Goal: Task Accomplishment & Management: Manage account settings

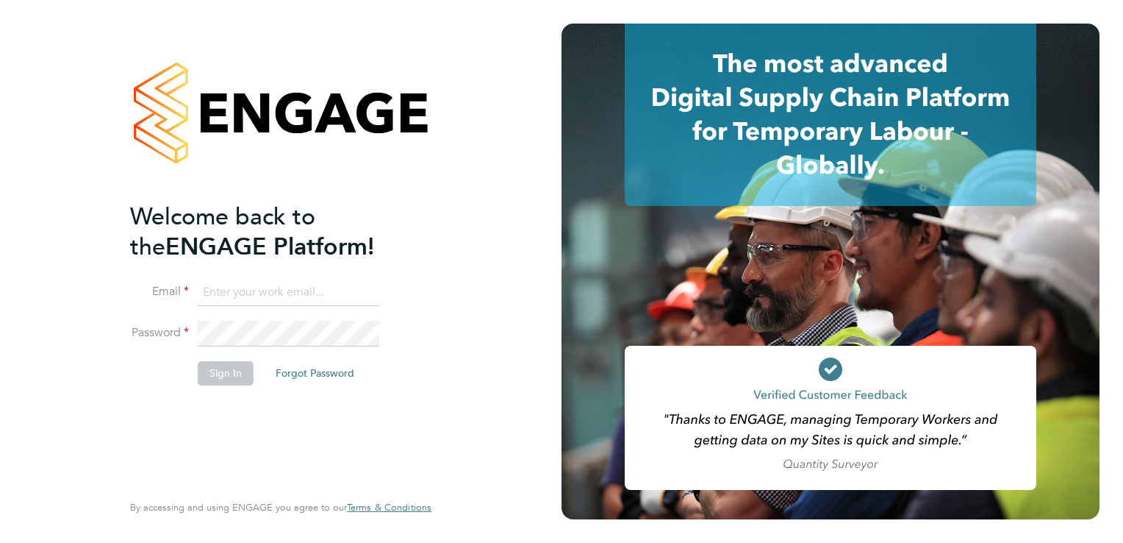
type input "donna.bradley@torus.co.uk"
click at [214, 371] on button "Sign In" at bounding box center [226, 373] width 56 height 24
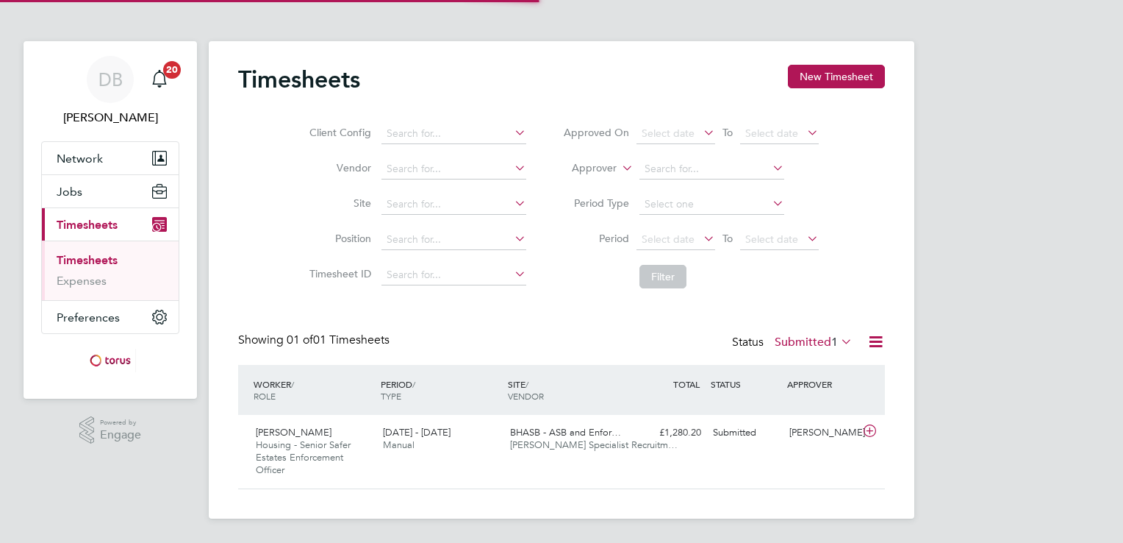
scroll to position [37, 128]
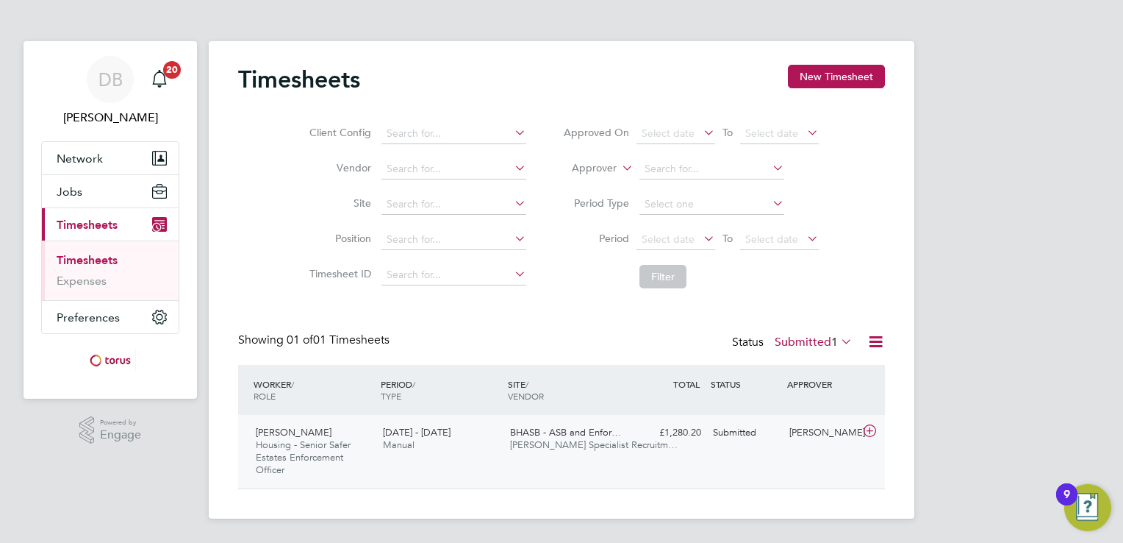
click at [271, 458] on span "Housing - Senior Safer Estates Enforcement Officer" at bounding box center [303, 456] width 95 height 37
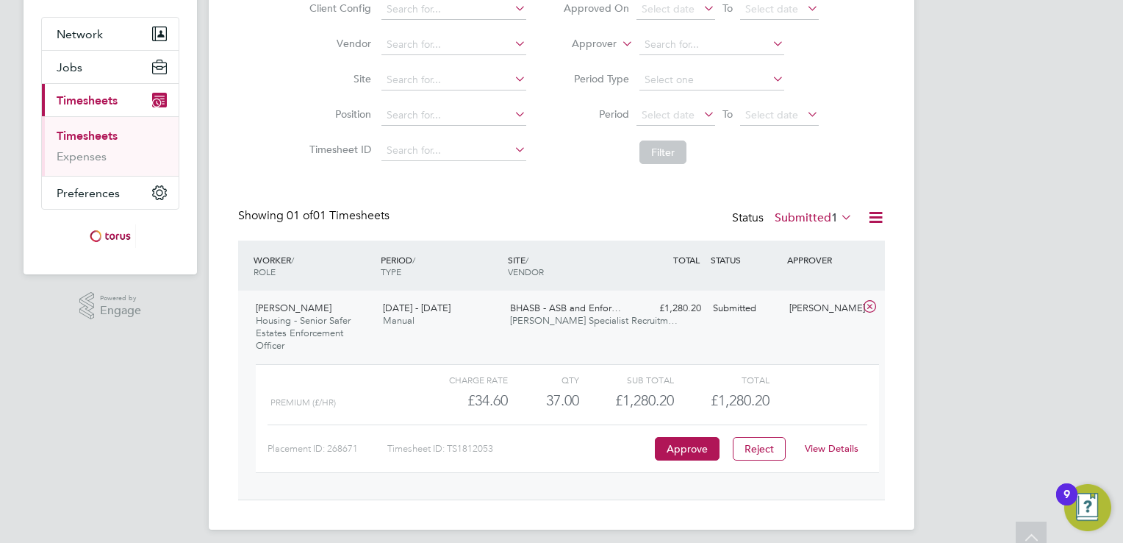
scroll to position [133, 0]
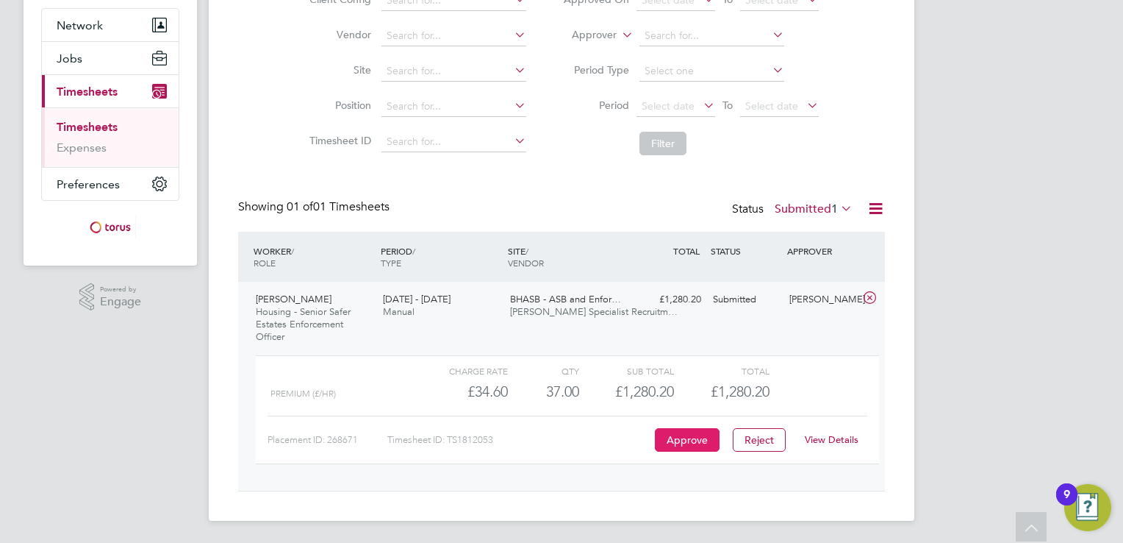
click at [693, 438] on button "Approve" at bounding box center [687, 440] width 65 height 24
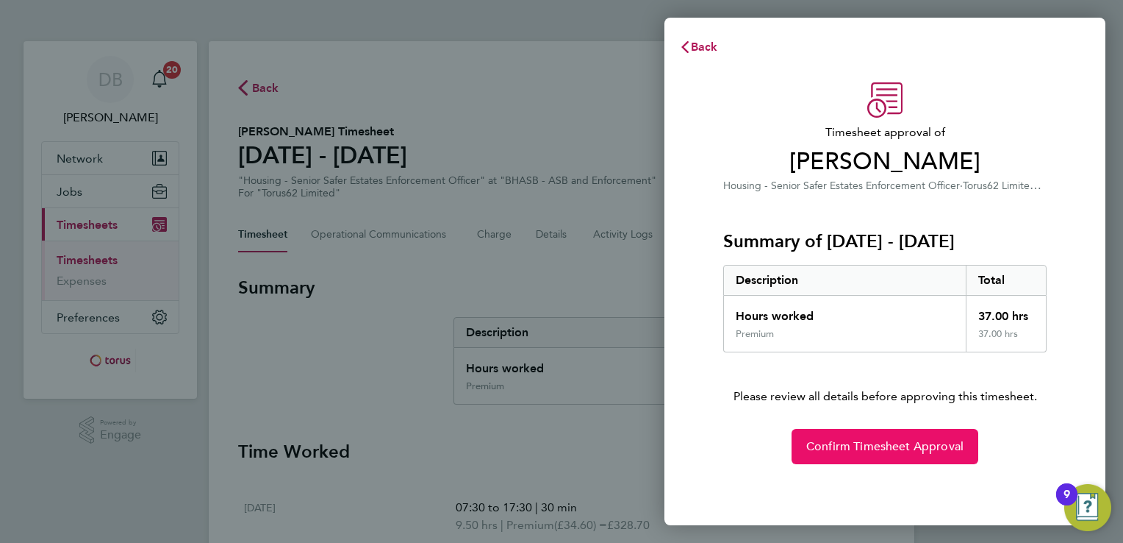
click at [890, 439] on span "Confirm Timesheet Approval" at bounding box center [885, 446] width 157 height 15
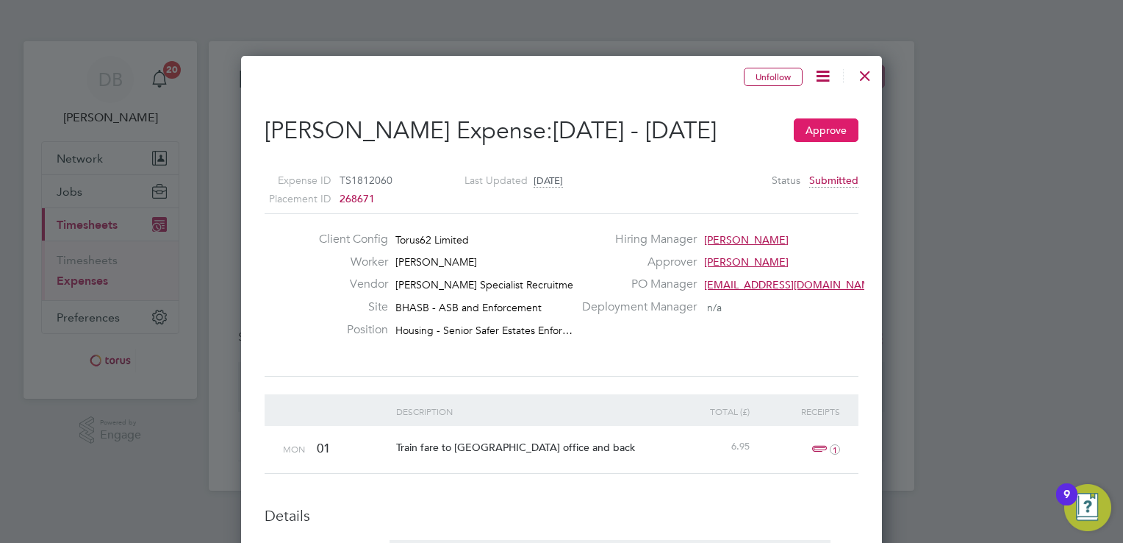
click at [823, 135] on button "Approve" at bounding box center [826, 130] width 65 height 24
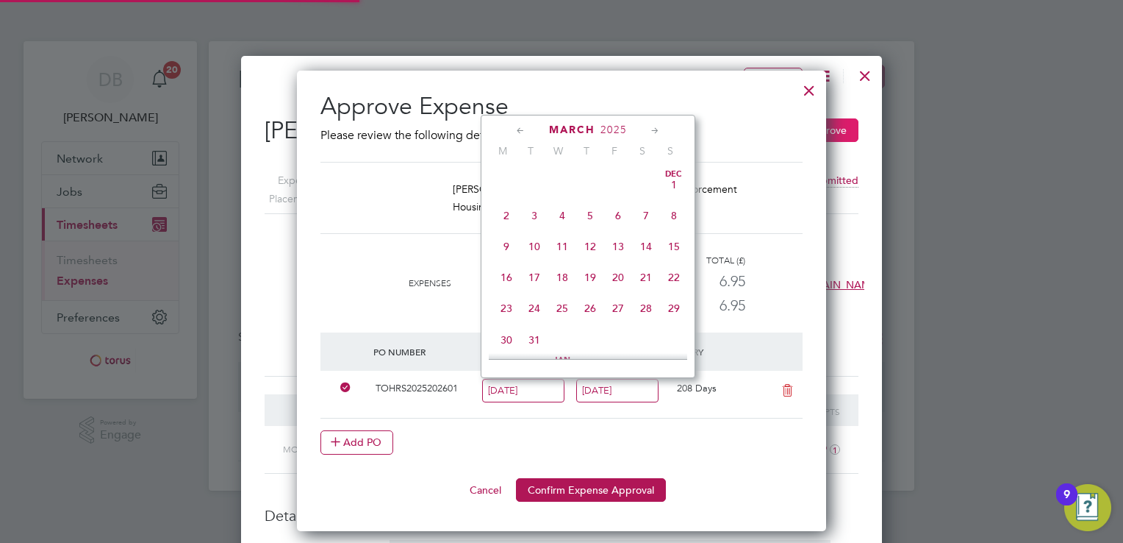
scroll to position [544, 0]
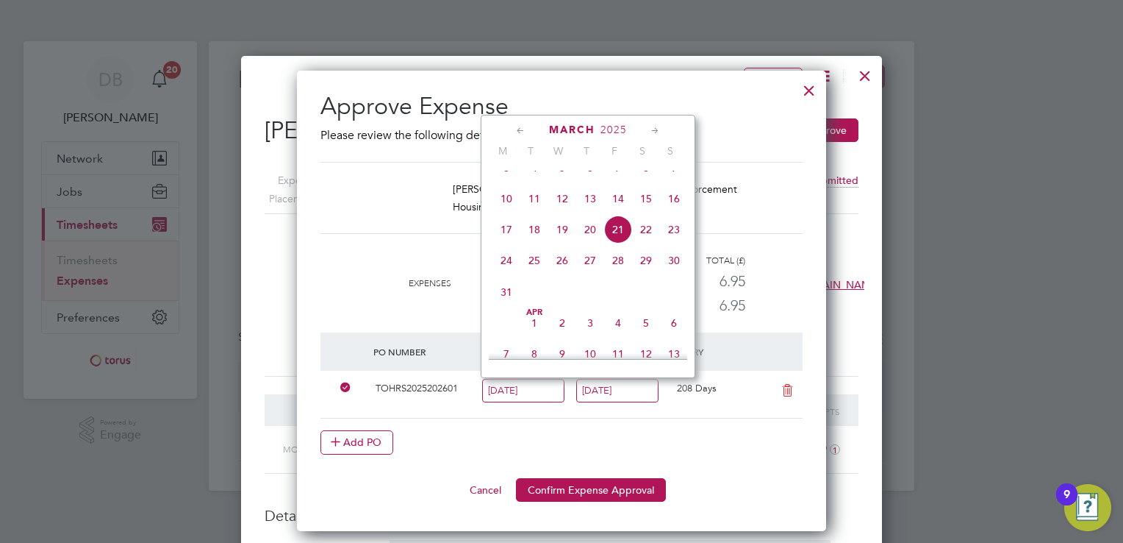
click at [619, 243] on span "21" at bounding box center [618, 229] width 28 height 28
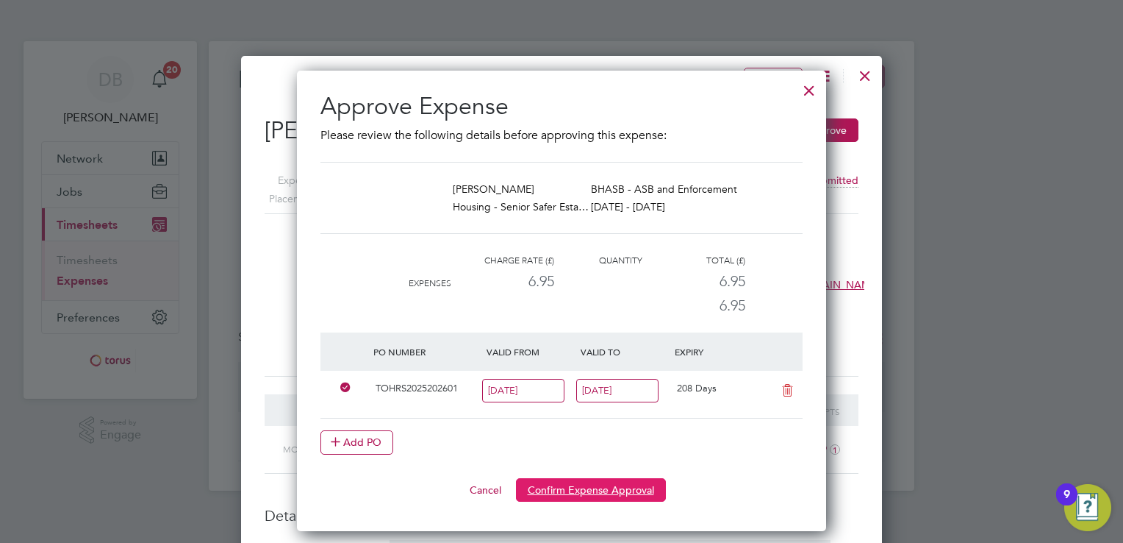
click at [567, 483] on button "Confirm Expense Approval" at bounding box center [591, 490] width 150 height 24
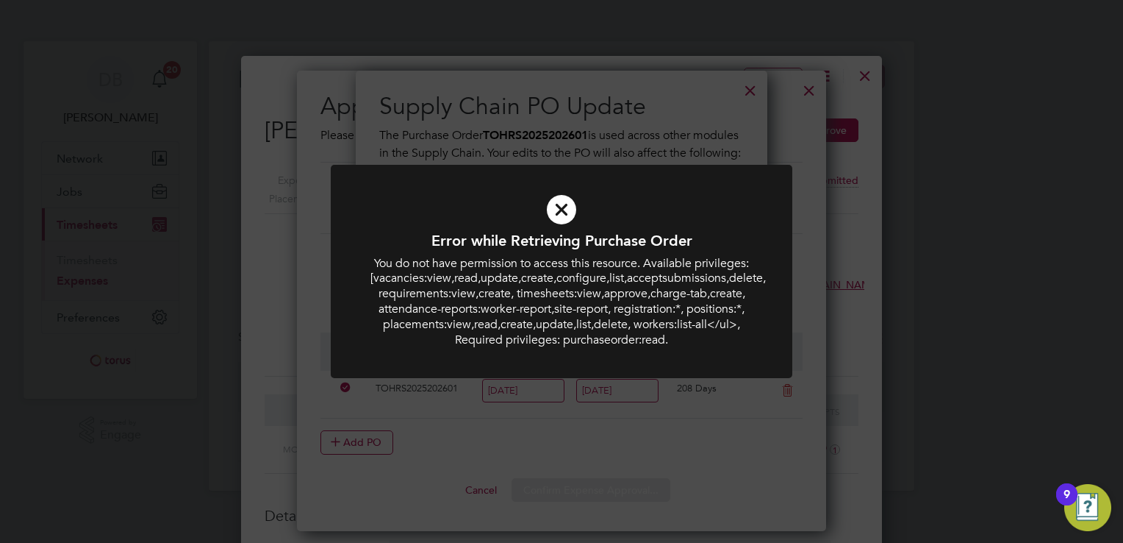
click at [557, 213] on icon at bounding box center [562, 209] width 382 height 57
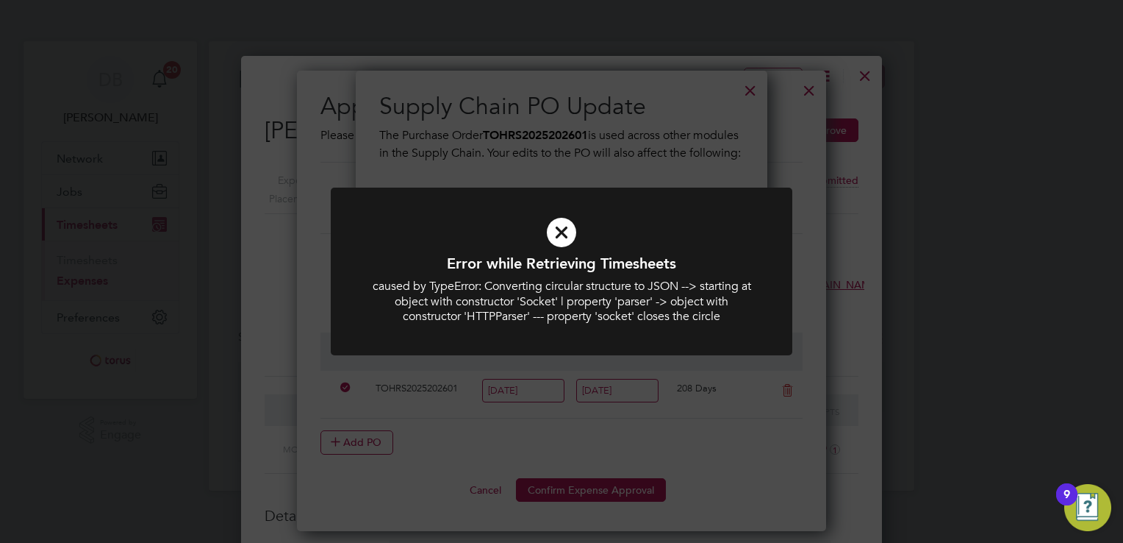
click at [559, 235] on icon at bounding box center [562, 232] width 382 height 57
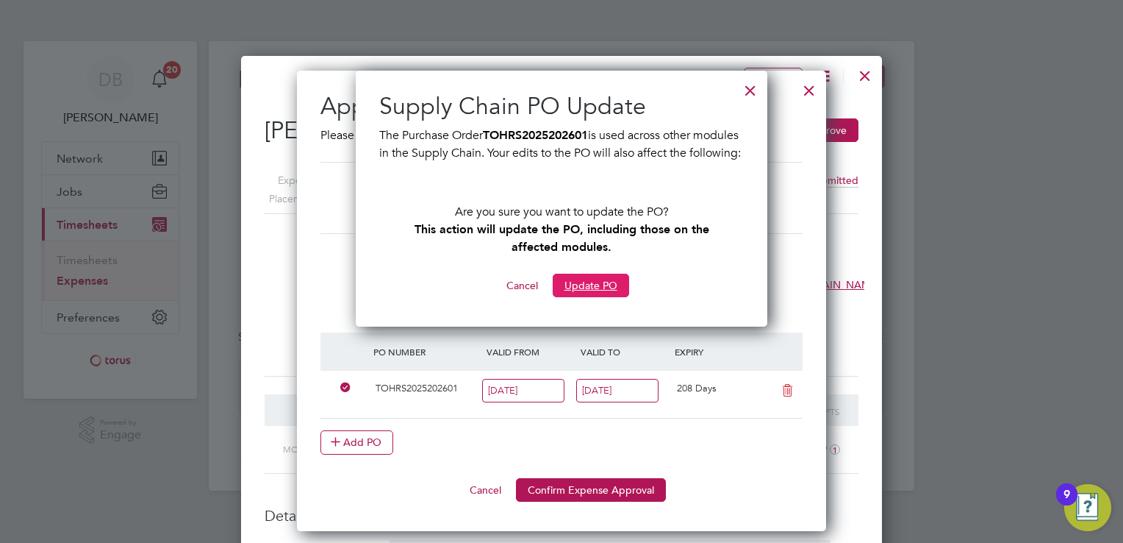
click at [582, 297] on button "Update PO" at bounding box center [591, 285] width 76 height 24
click at [590, 297] on button "Update PO" at bounding box center [591, 285] width 76 height 24
click at [558, 487] on button "Confirm Expense Approval" at bounding box center [591, 490] width 150 height 24
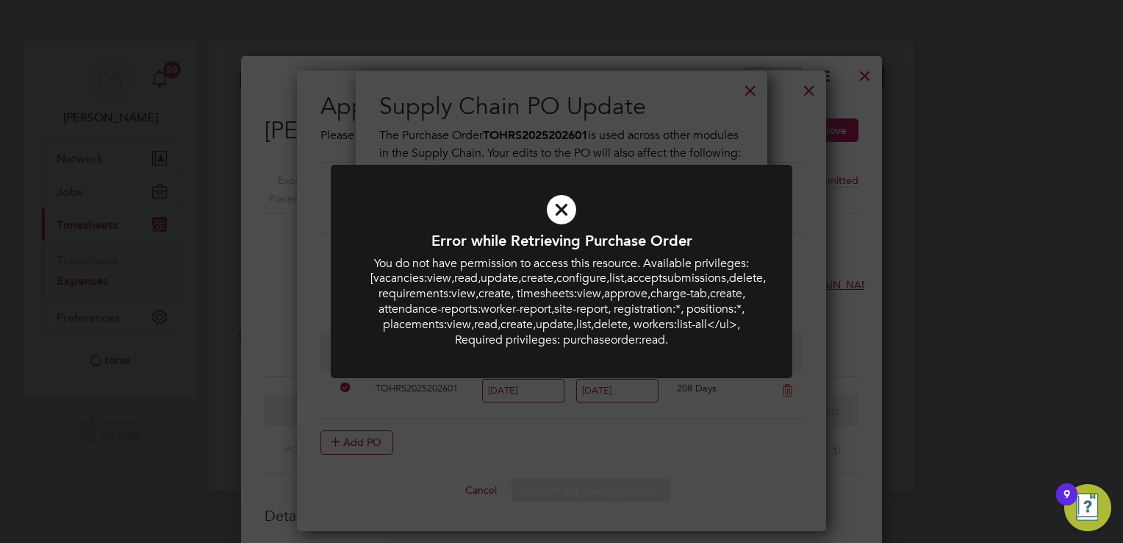
click at [553, 216] on icon at bounding box center [562, 209] width 382 height 57
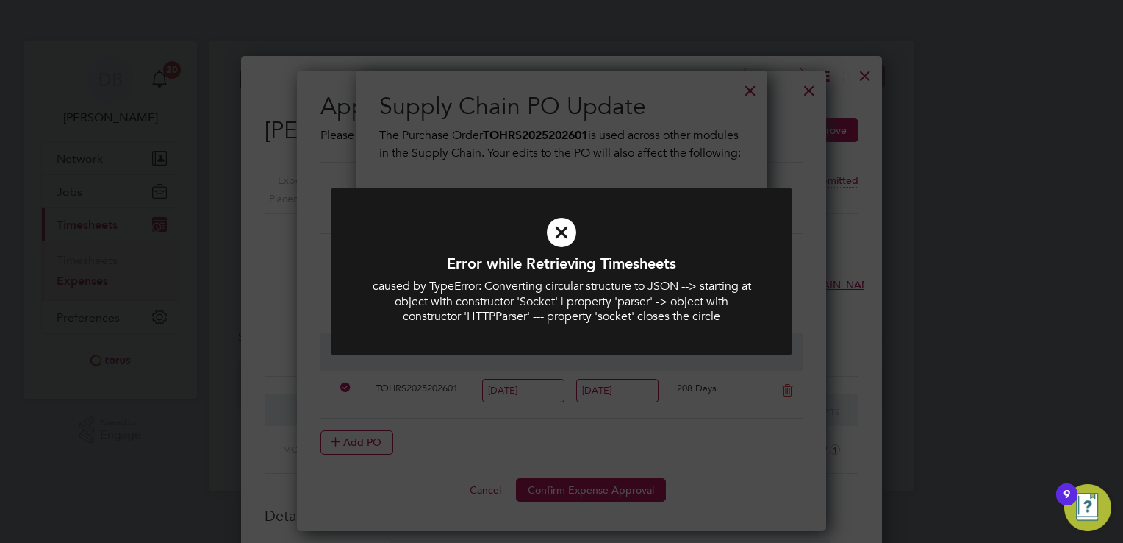
click at [564, 229] on icon at bounding box center [562, 232] width 382 height 57
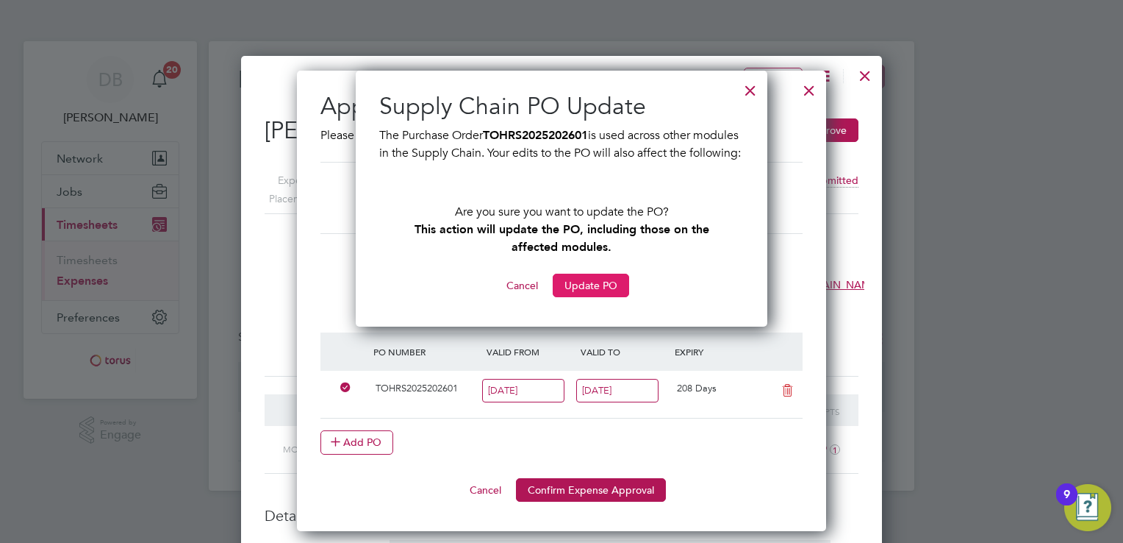
click at [592, 297] on button "Update PO" at bounding box center [591, 285] width 76 height 24
click at [747, 88] on div at bounding box center [750, 87] width 26 height 26
click at [804, 88] on div at bounding box center [809, 87] width 26 height 26
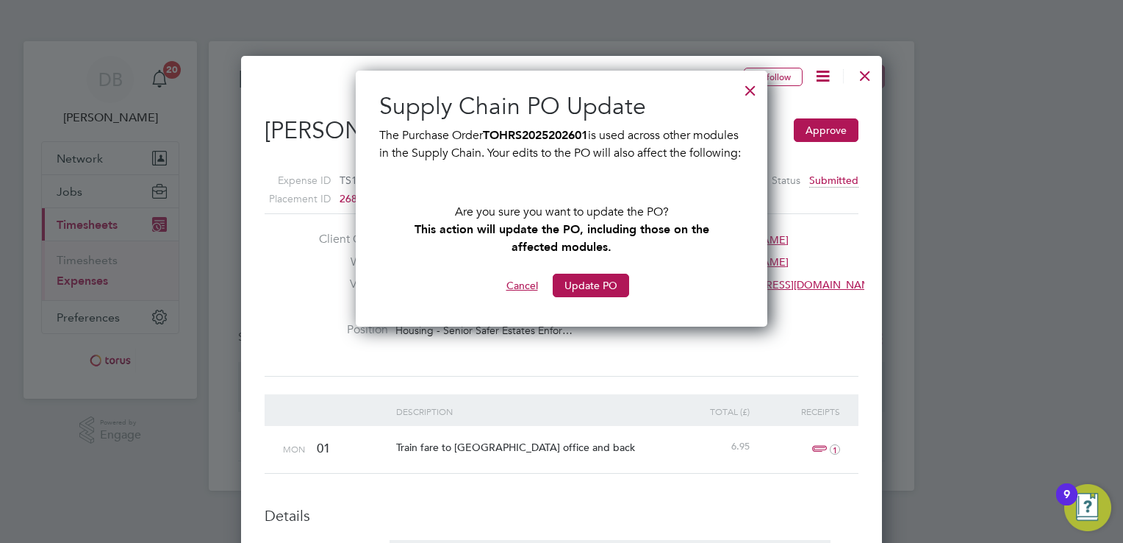
click at [518, 293] on button "Cancel" at bounding box center [522, 285] width 55 height 24
click at [517, 297] on button "Cancel" at bounding box center [522, 285] width 55 height 24
click at [754, 89] on div at bounding box center [750, 87] width 26 height 26
click at [754, 87] on div at bounding box center [750, 87] width 26 height 26
click at [864, 75] on div at bounding box center [865, 72] width 26 height 26
